Goal: Browse casually

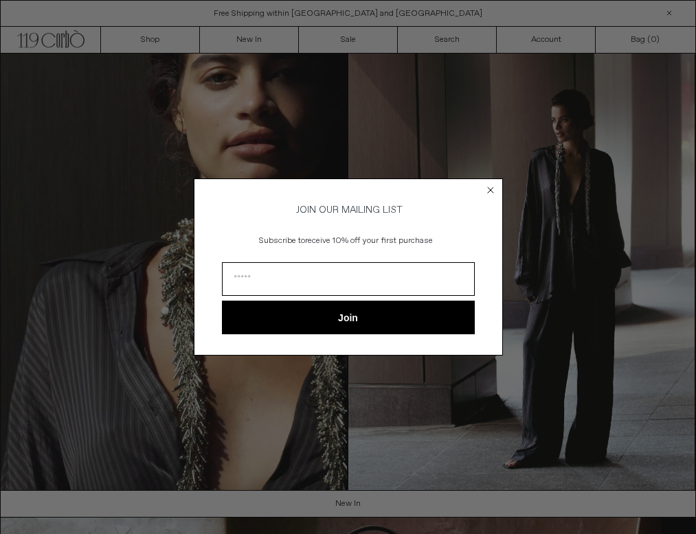
click at [488, 187] on icon "Close dialog" at bounding box center [490, 189] width 5 height 5
